Goal: Transaction & Acquisition: Book appointment/travel/reservation

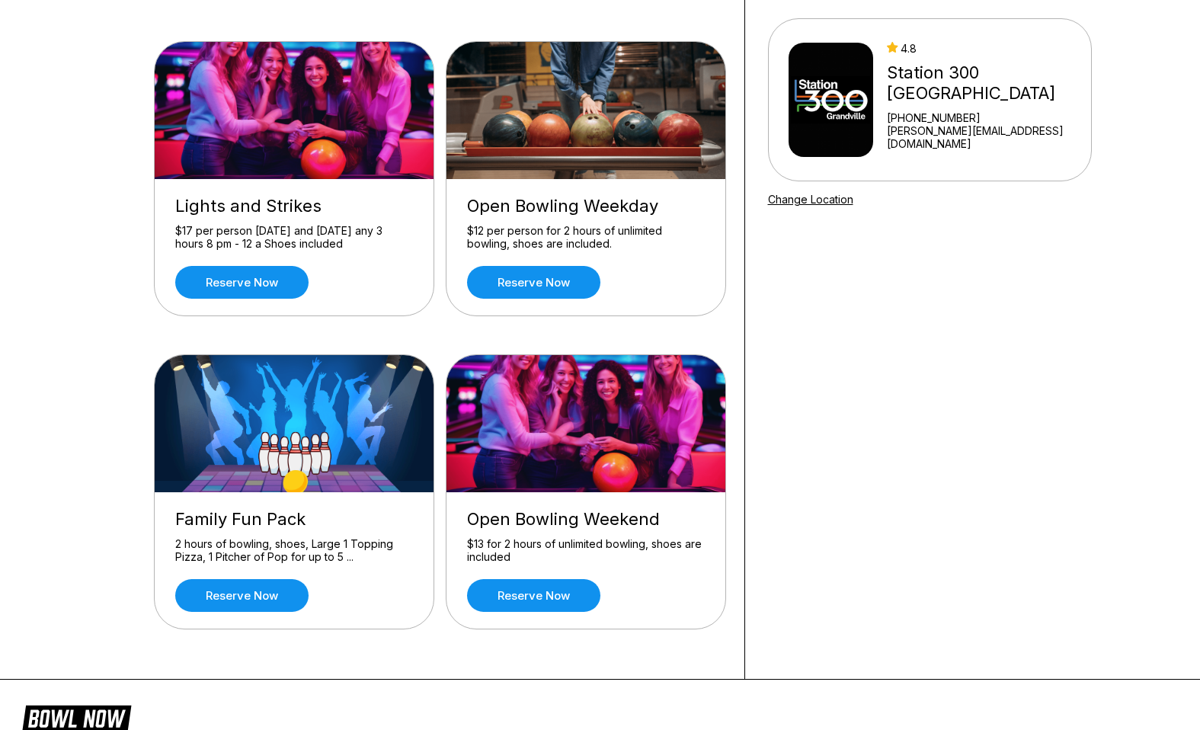
scroll to position [120, 0]
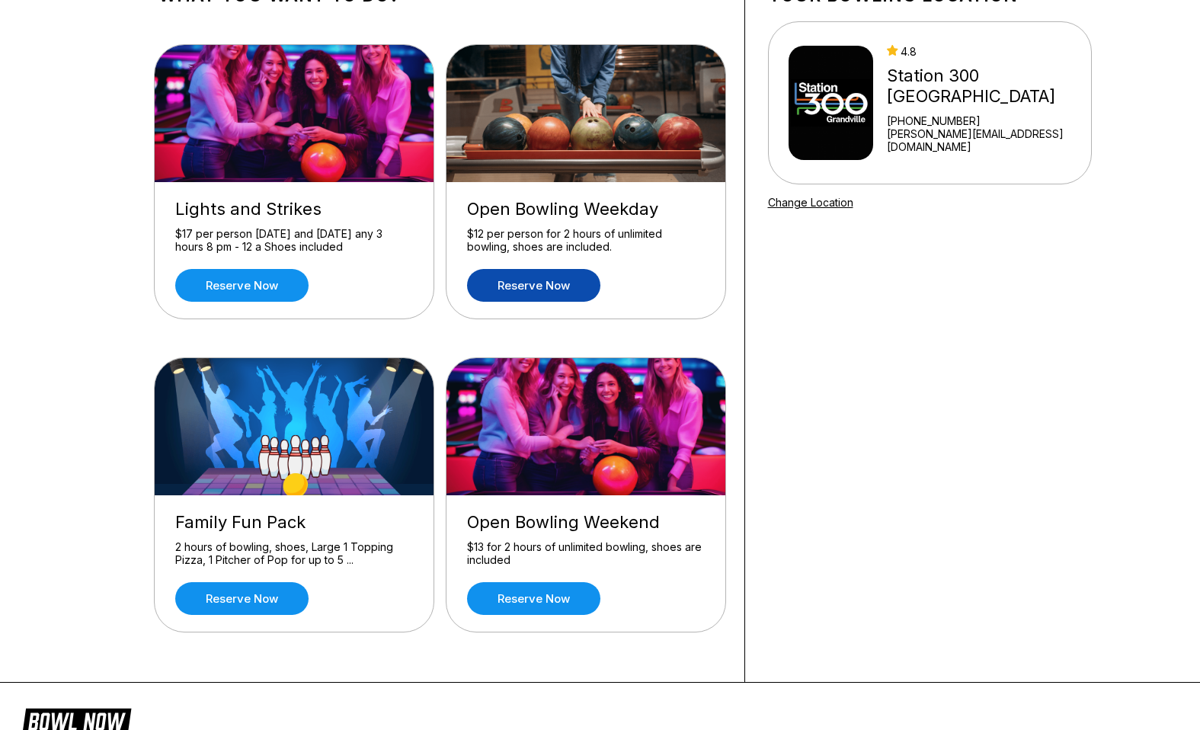
click at [518, 282] on link "Reserve now" at bounding box center [533, 285] width 133 height 33
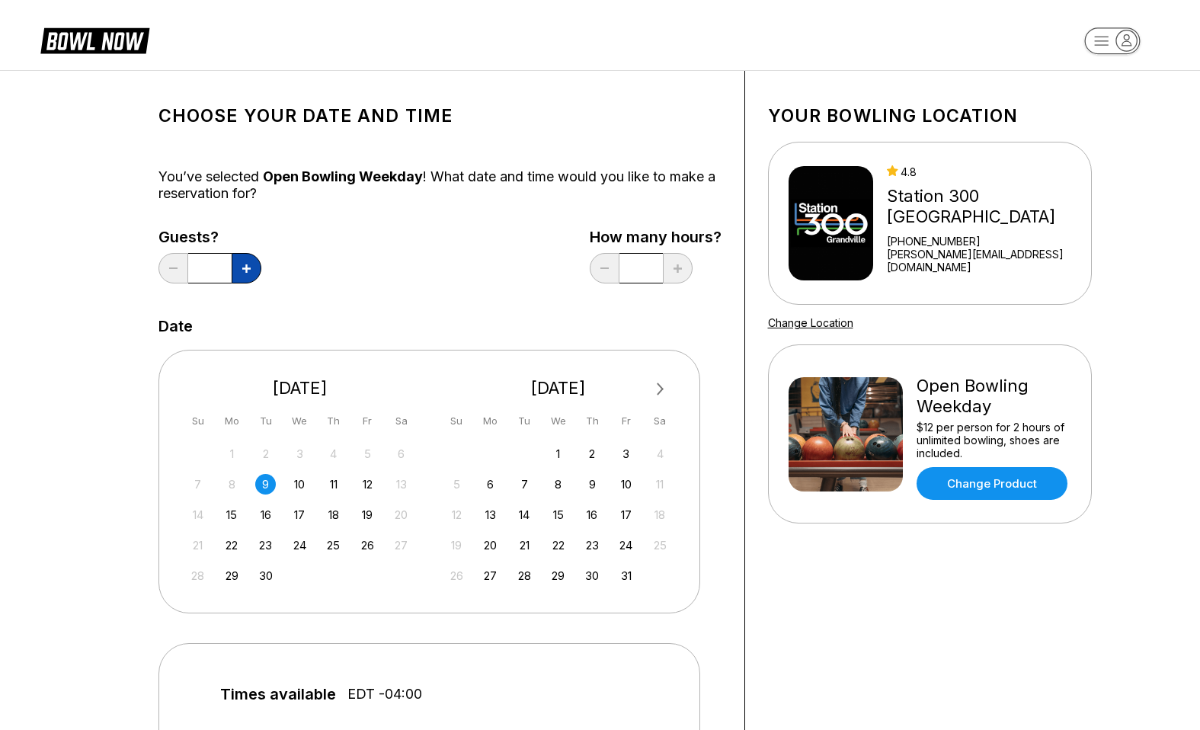
click at [254, 269] on button at bounding box center [247, 268] width 30 height 30
type input "*"
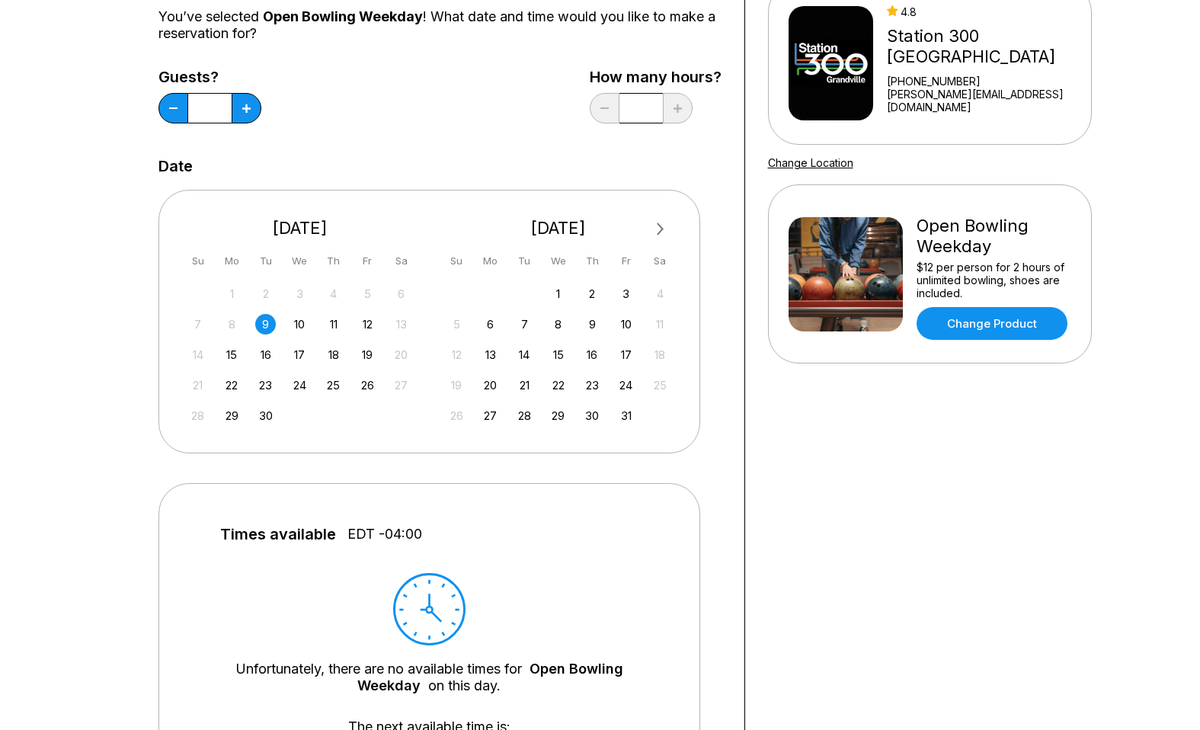
scroll to position [187, 0]
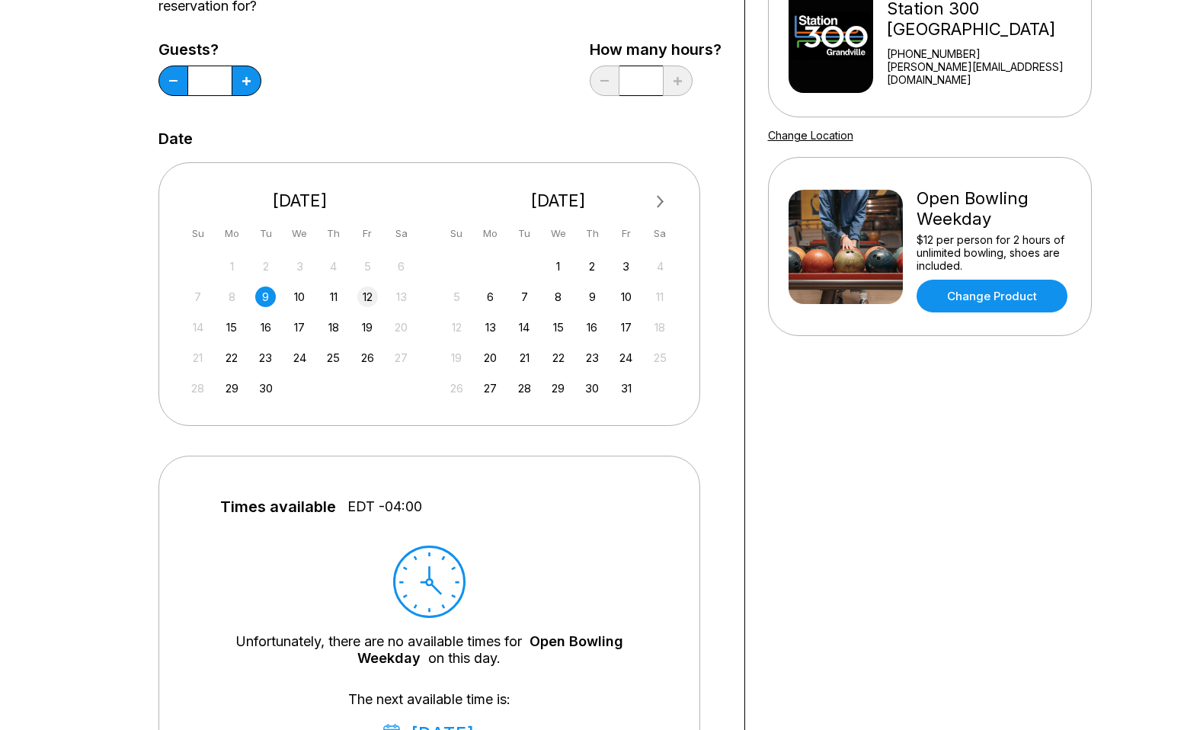
click at [368, 295] on div "12" at bounding box center [367, 297] width 21 height 21
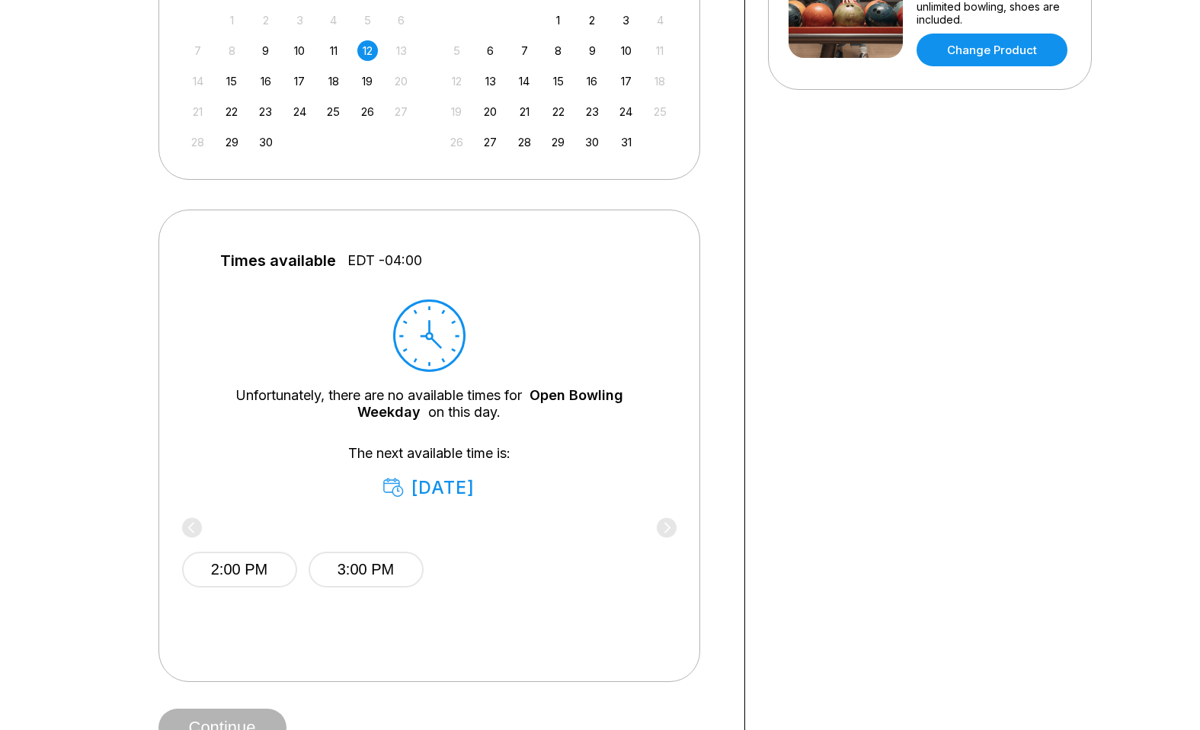
scroll to position [148, 0]
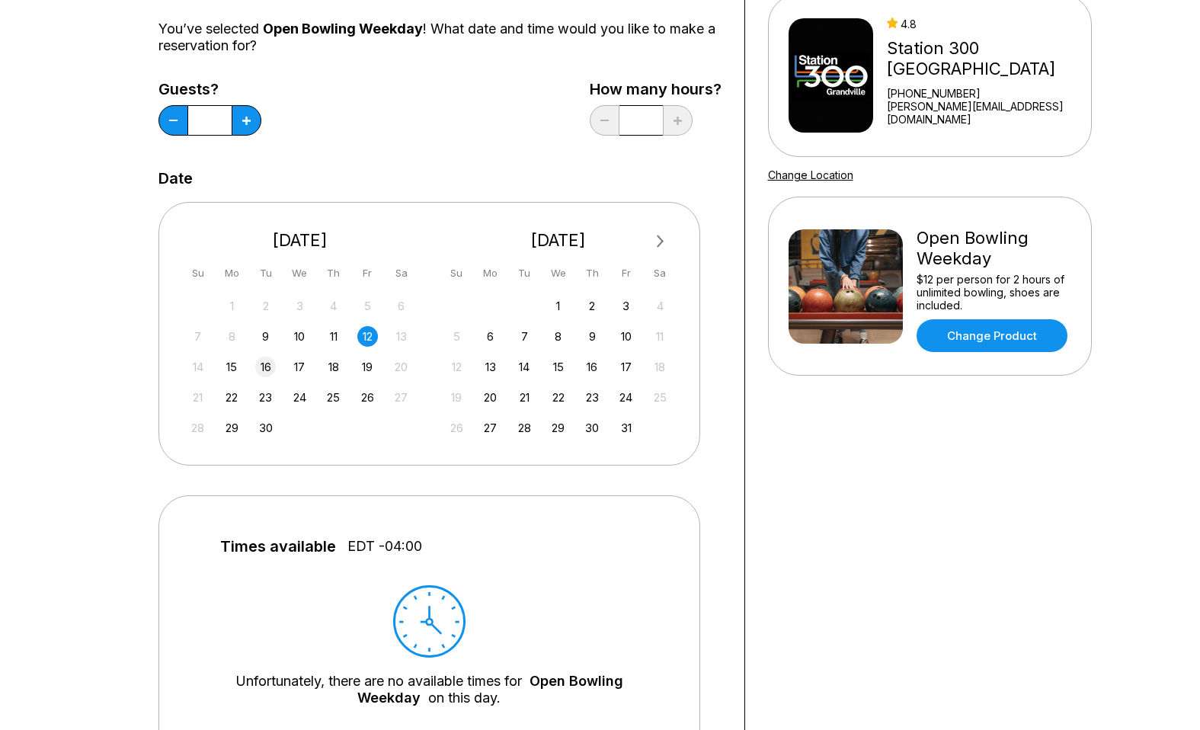
click at [269, 370] on div "16" at bounding box center [265, 367] width 21 height 21
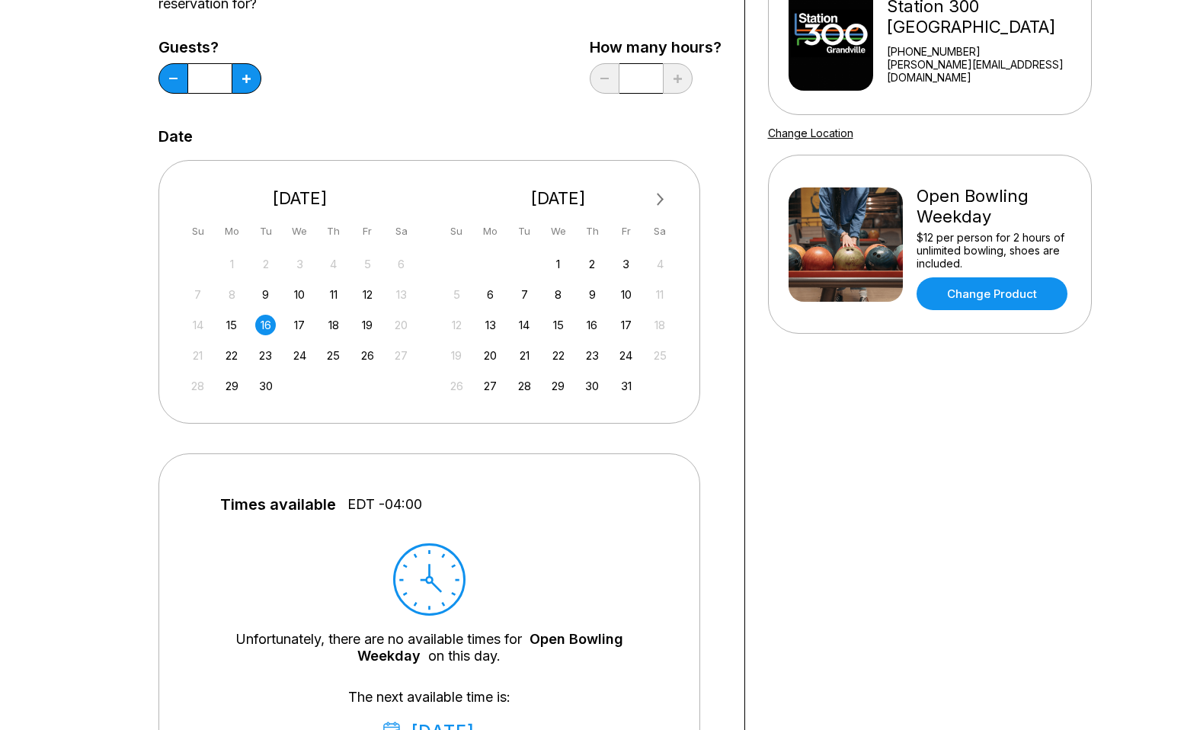
scroll to position [126, 0]
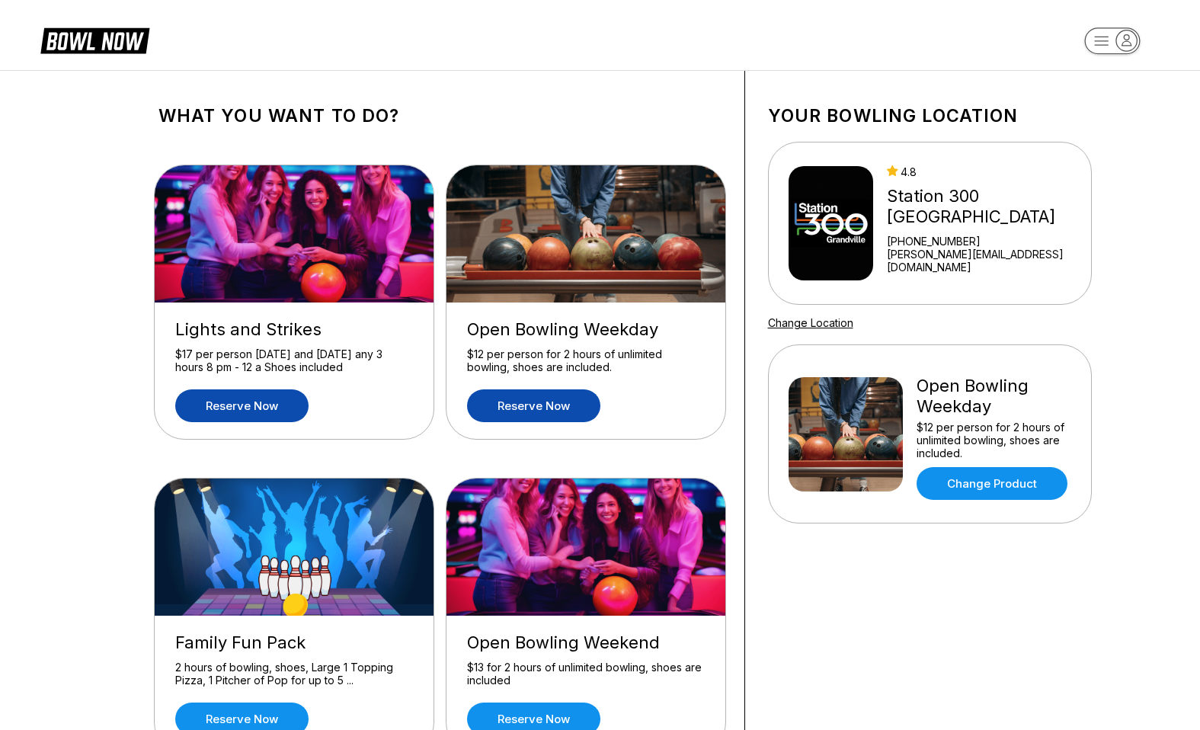
click at [236, 415] on link "Reserve now" at bounding box center [241, 405] width 133 height 33
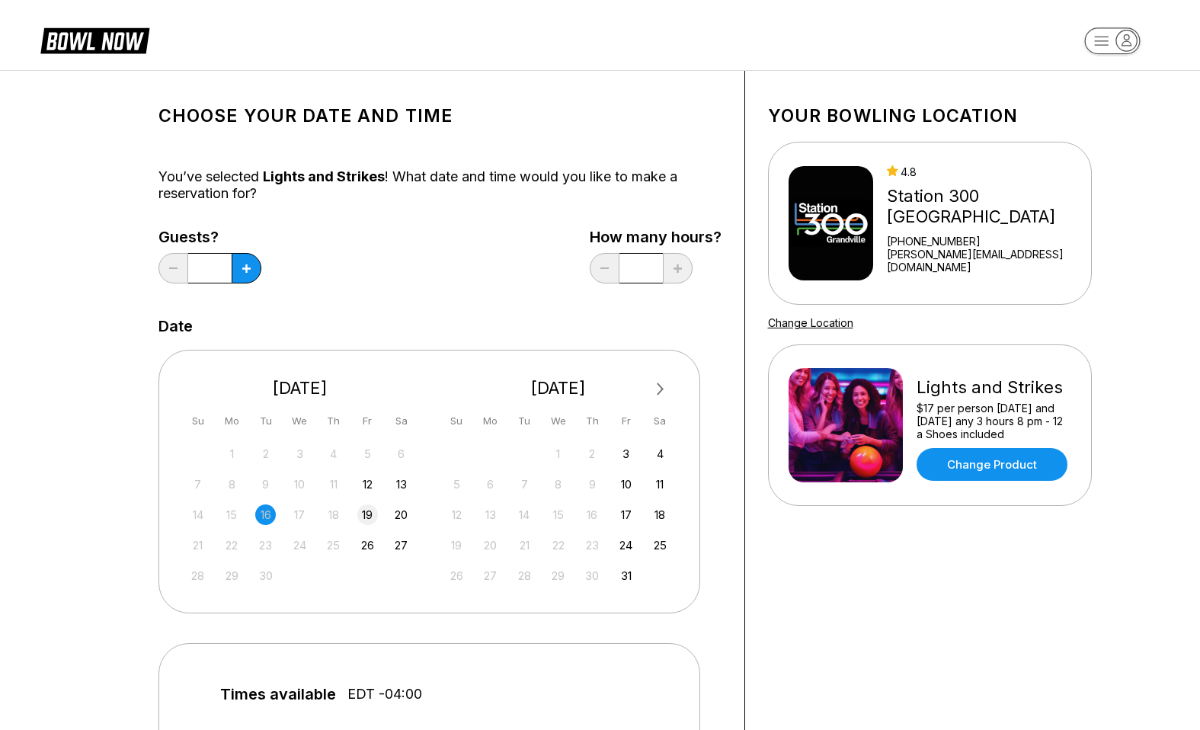
click at [370, 515] on div "19" at bounding box center [367, 514] width 21 height 21
click at [369, 488] on div "12" at bounding box center [367, 484] width 21 height 21
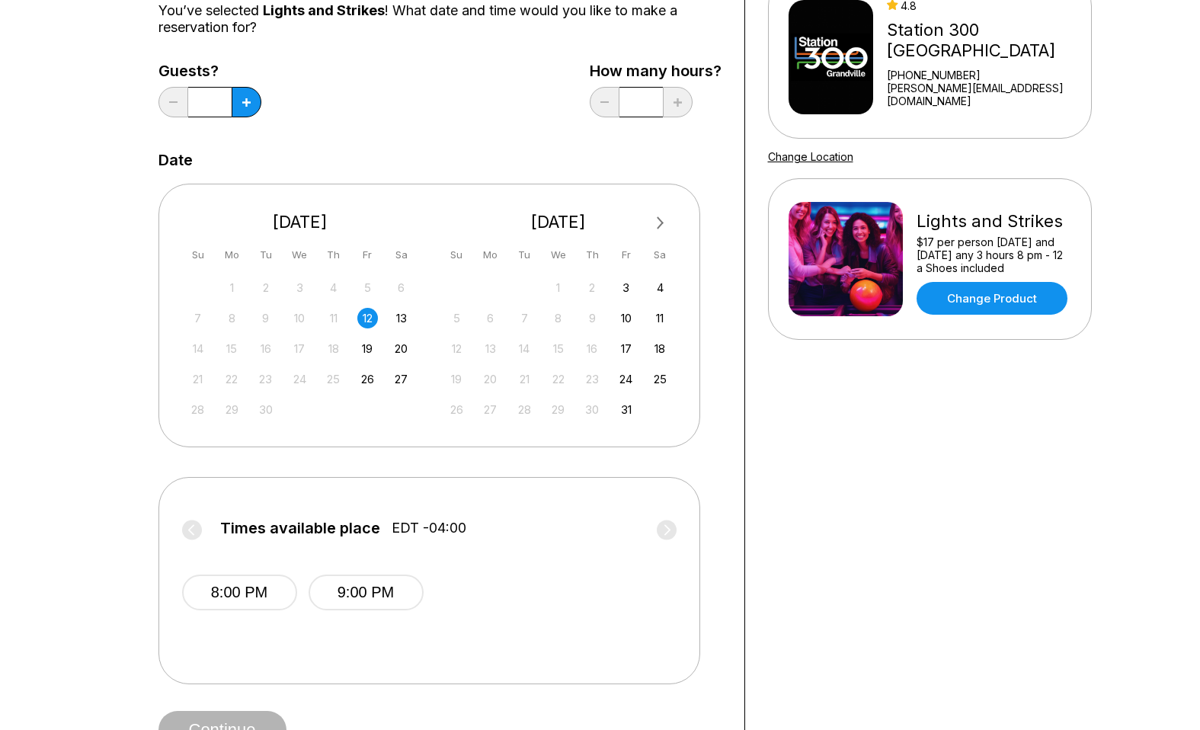
scroll to position [336, 0]
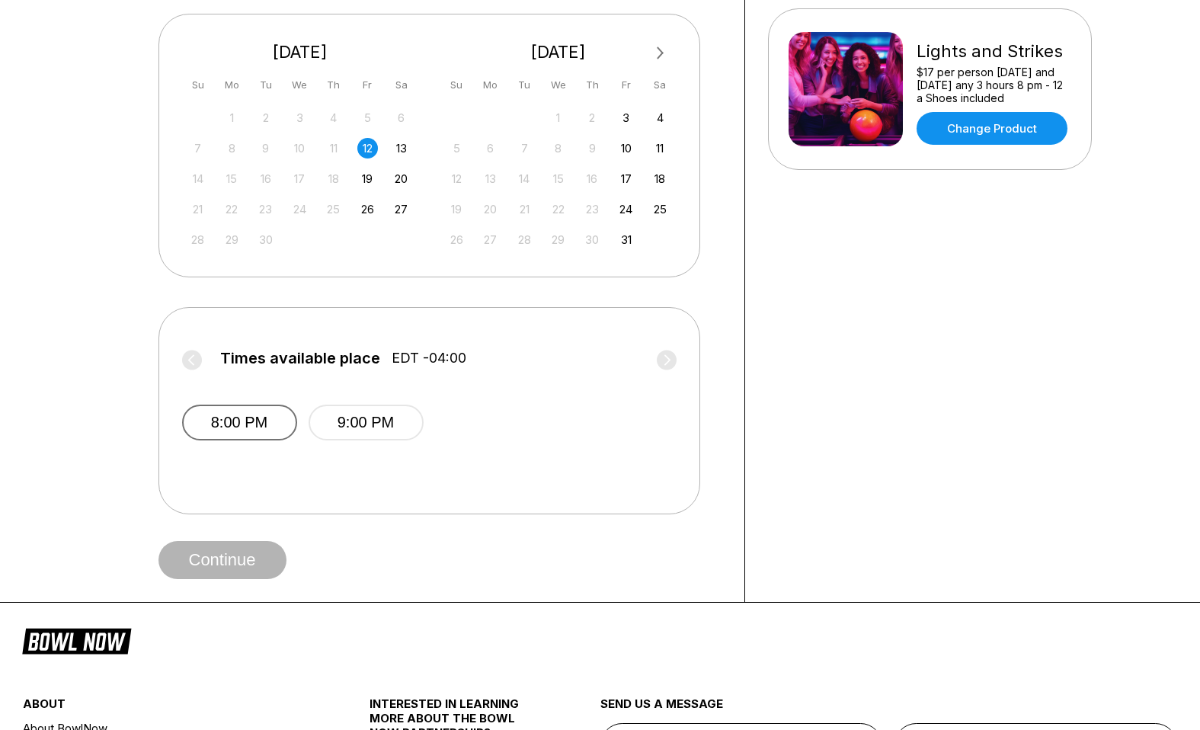
click at [251, 430] on button "8:00 PM" at bounding box center [239, 423] width 115 height 36
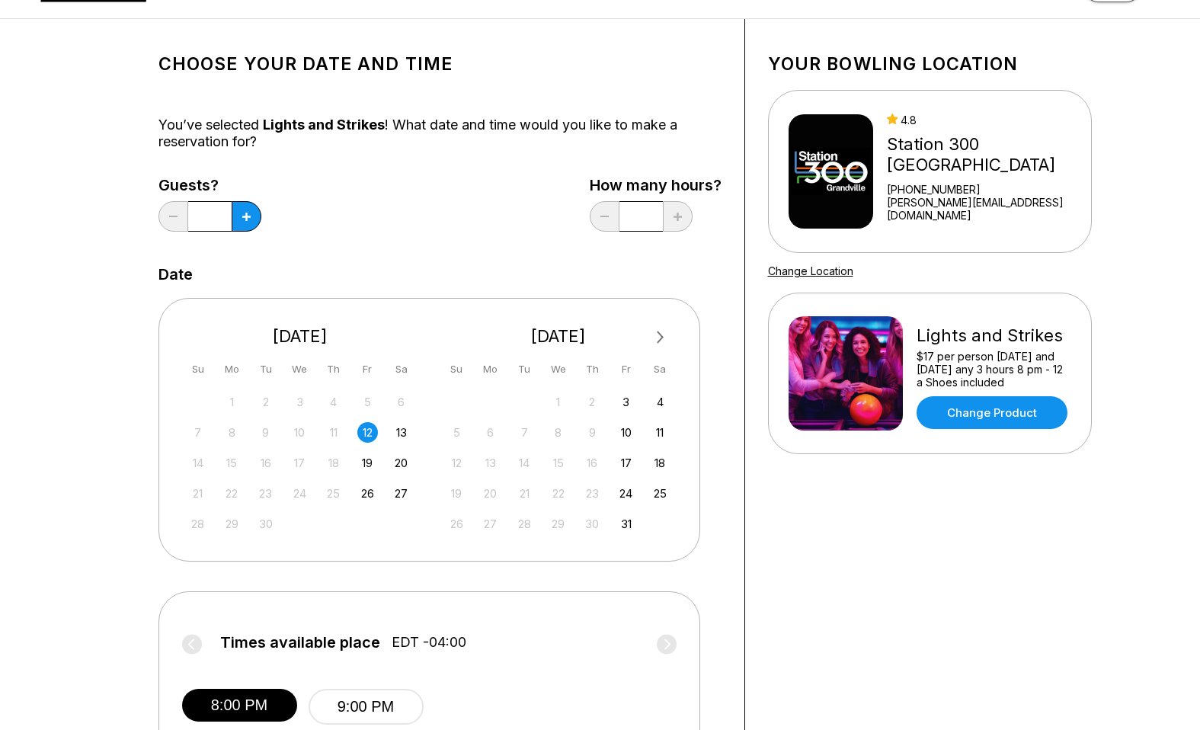
scroll to position [0, 0]
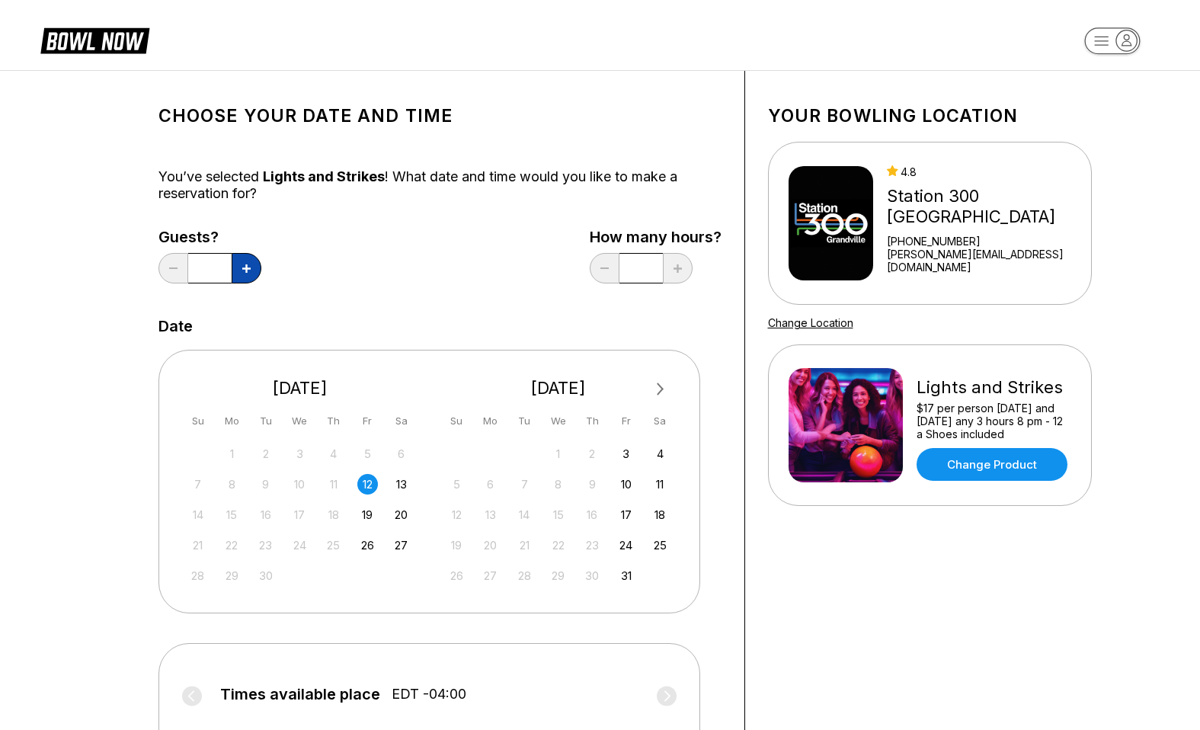
click at [232, 264] on button at bounding box center [247, 268] width 30 height 30
click at [174, 264] on button at bounding box center [173, 268] width 30 height 30
type input "*"
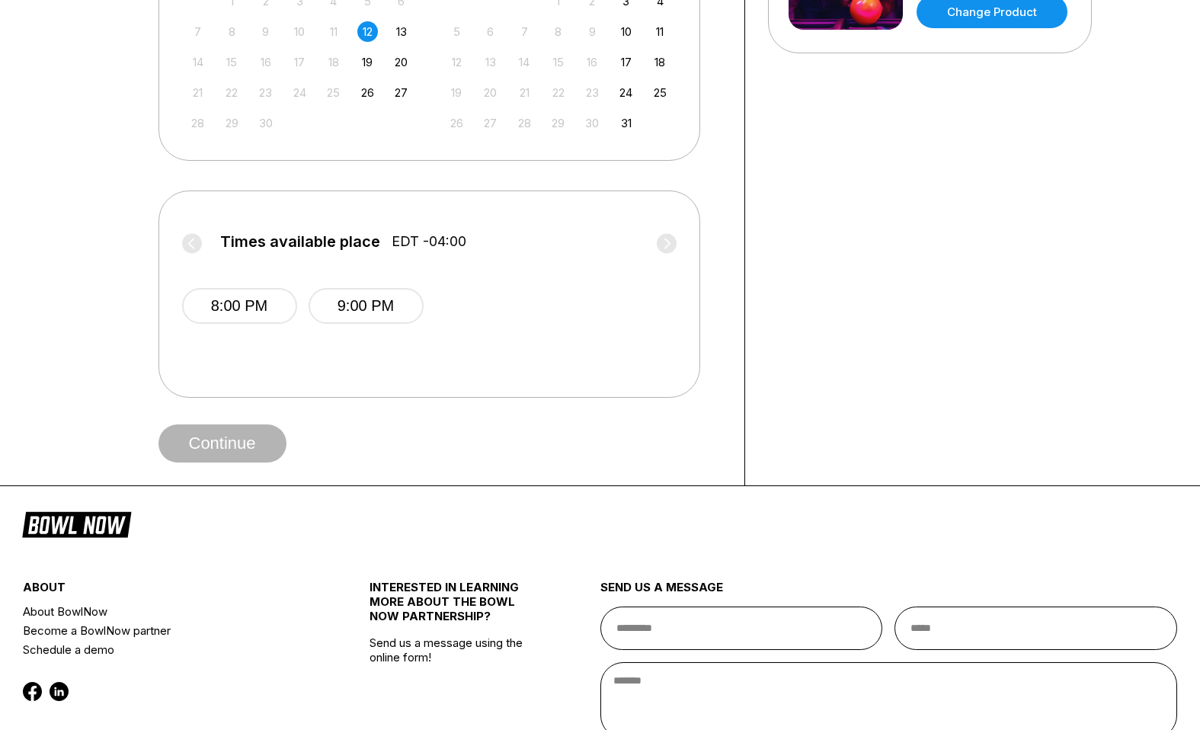
scroll to position [471, 0]
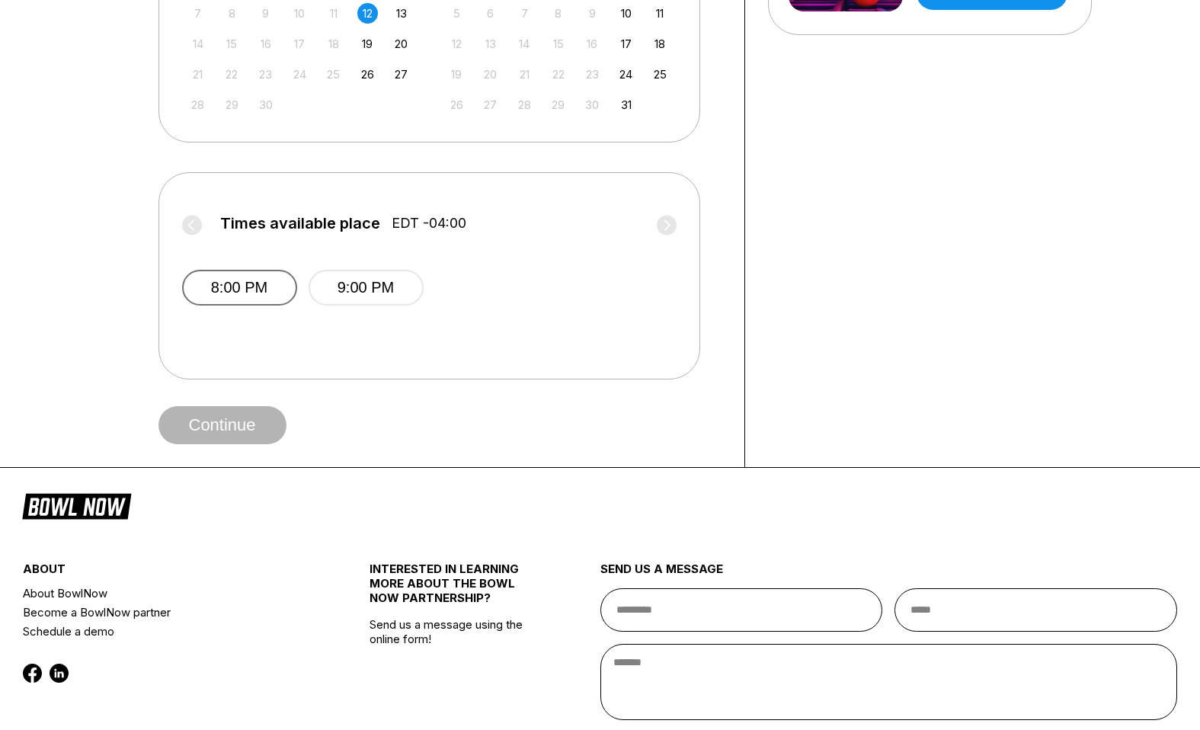
click at [217, 297] on button "8:00 PM" at bounding box center [239, 288] width 115 height 36
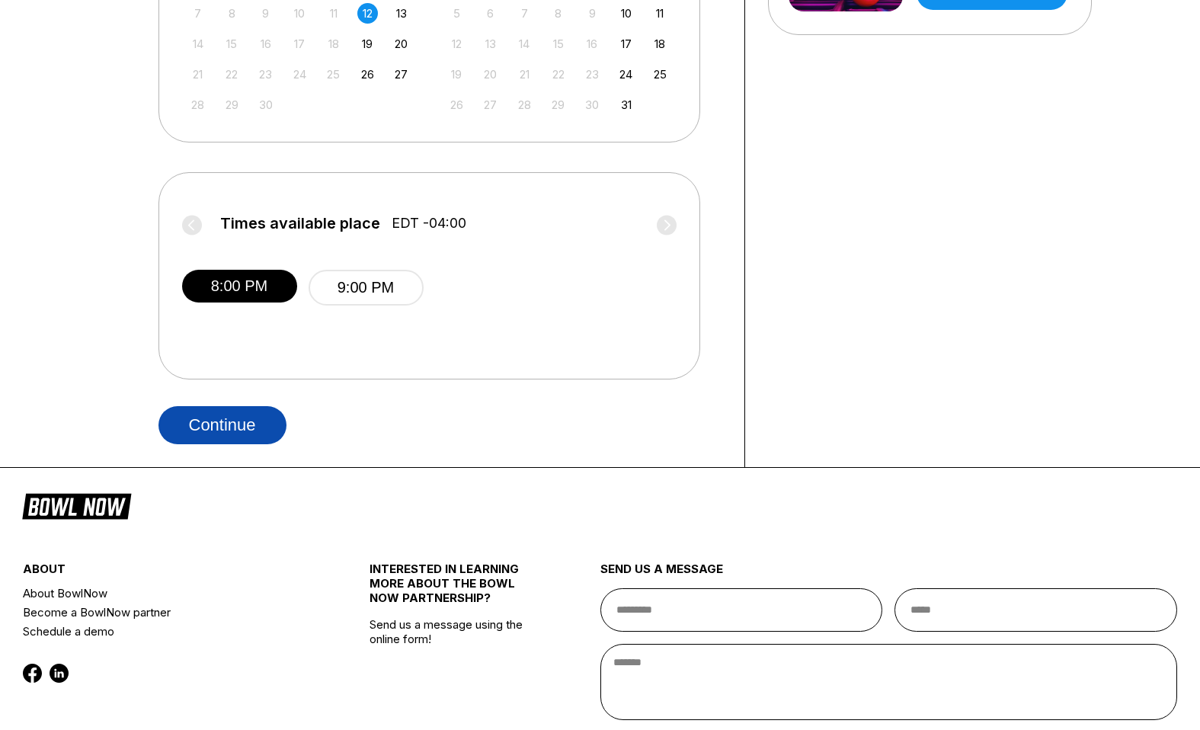
click at [220, 427] on button "Continue" at bounding box center [222, 425] width 128 height 38
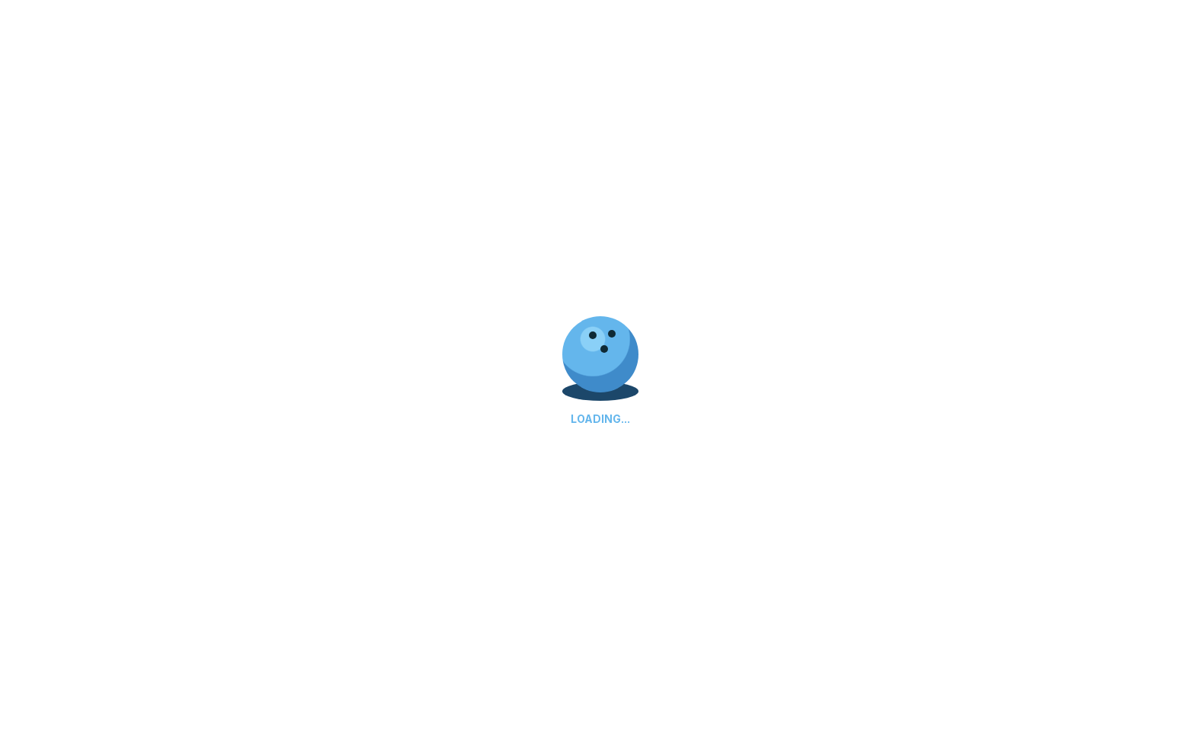
select select "**"
